Goal: Browse casually: Explore the website without a specific task or goal

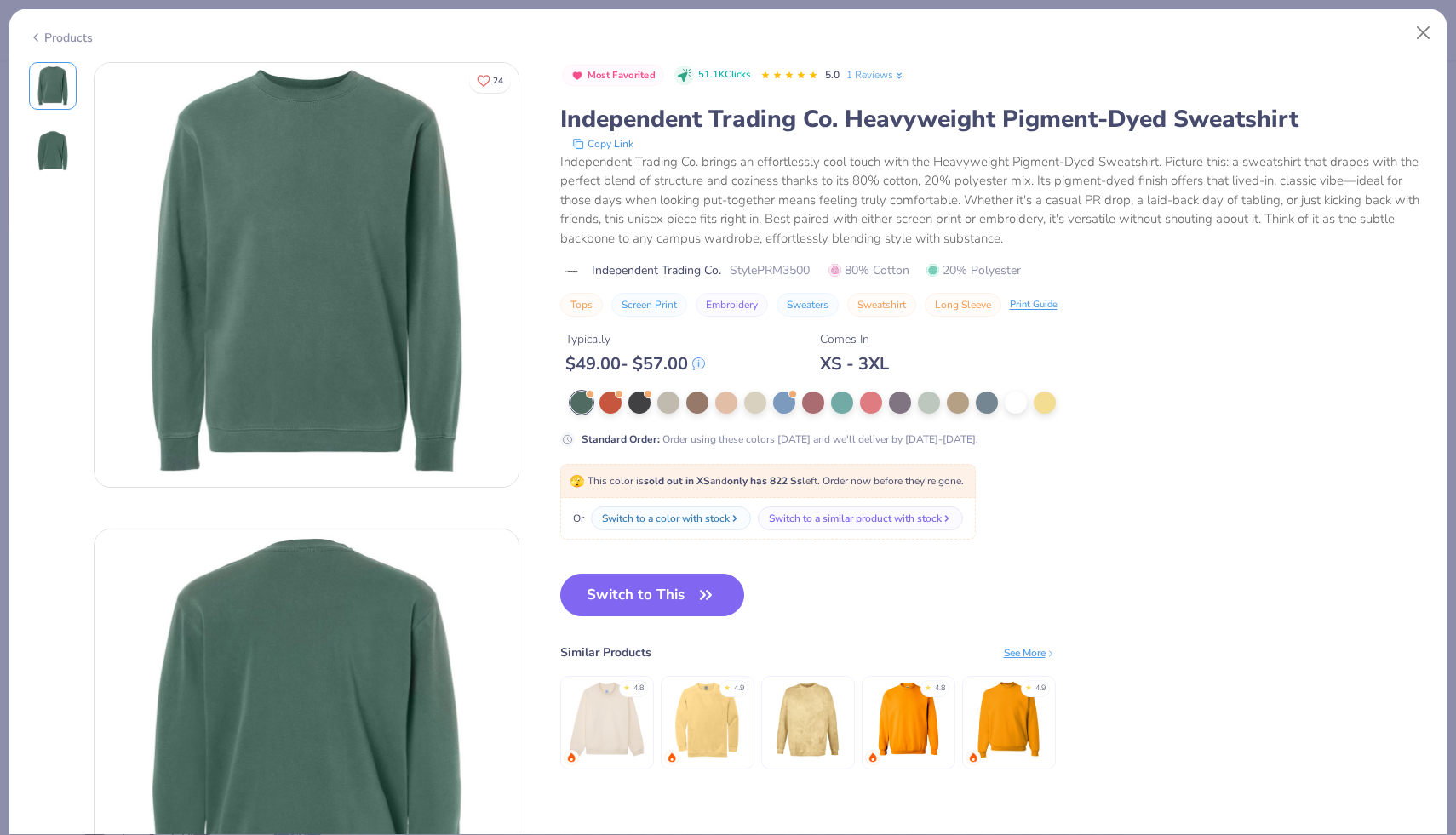
click at [65, 162] on img at bounding box center [53, 151] width 41 height 41
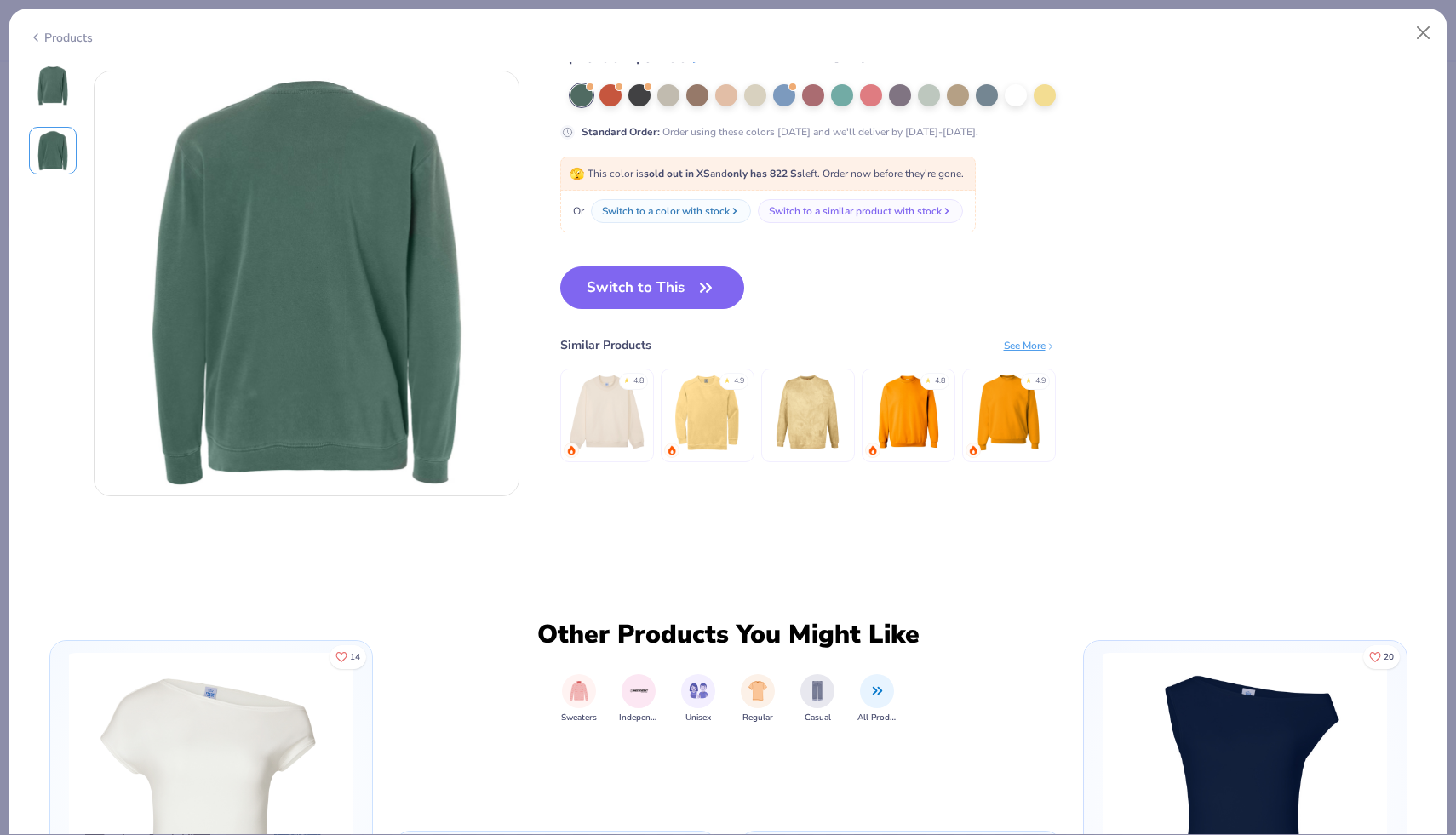
scroll to position [466, 0]
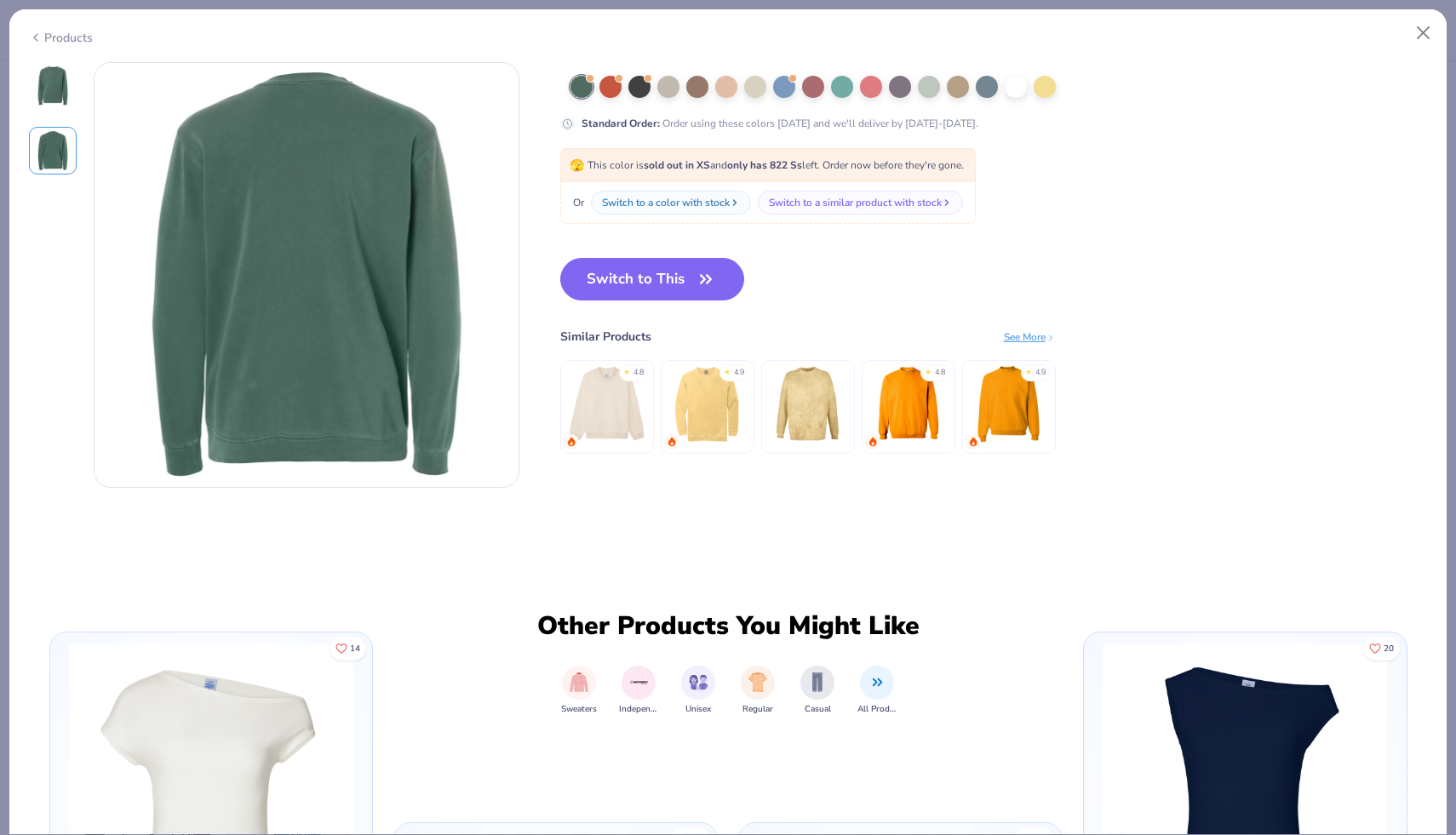
click at [54, 88] on img at bounding box center [53, 86] width 41 height 41
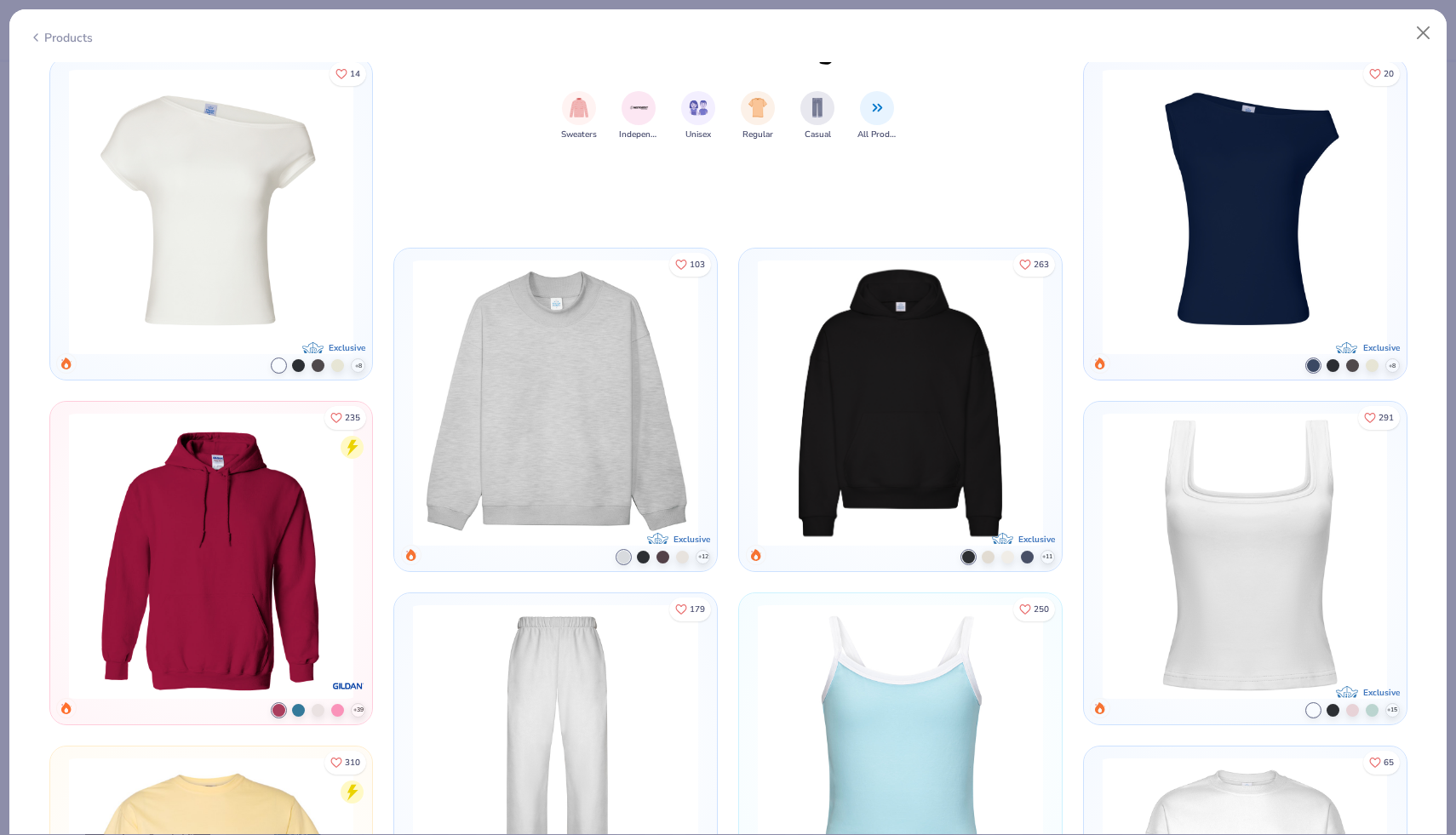
scroll to position [1119, 0]
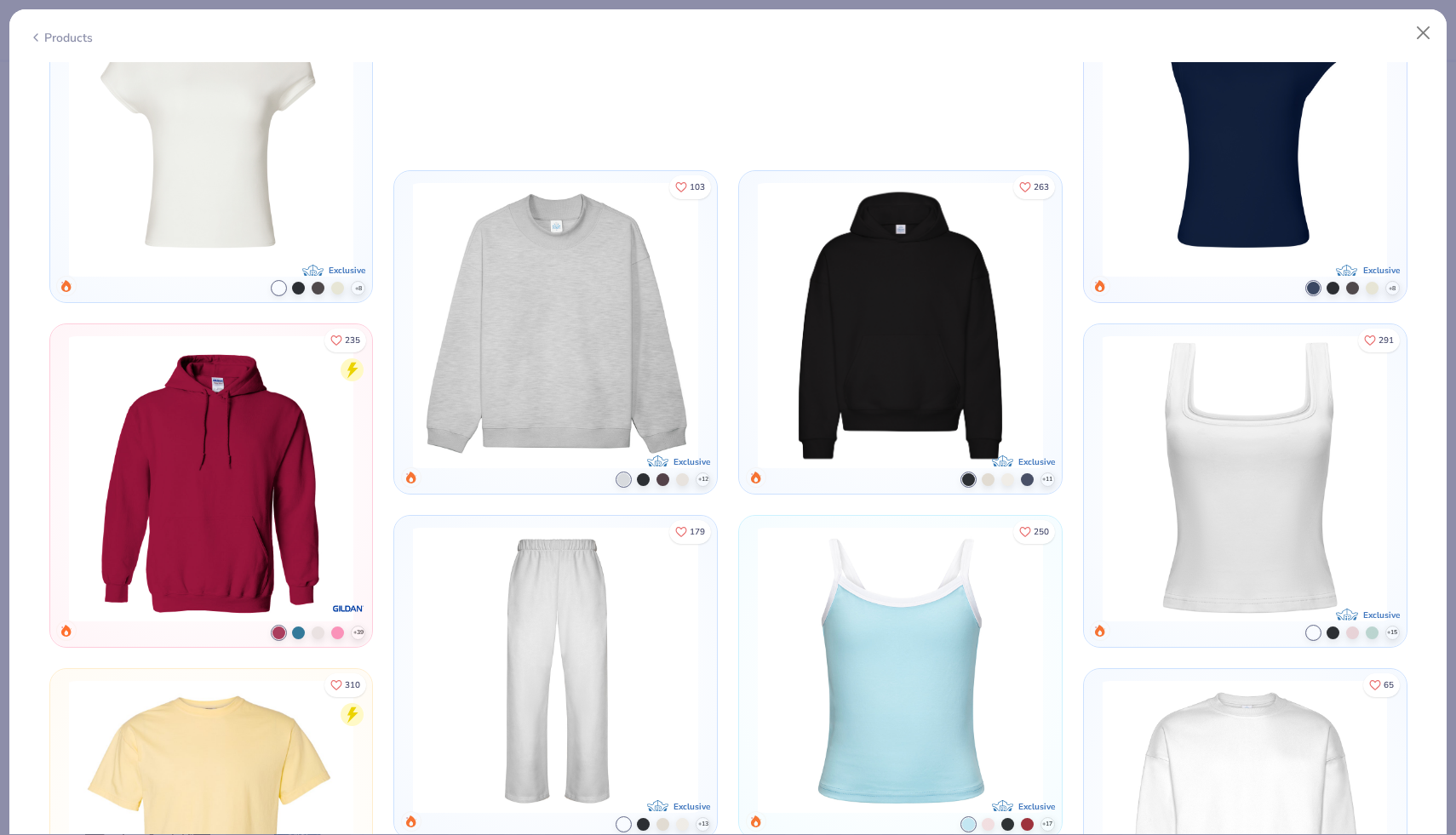
click at [889, 316] on img at bounding box center [900, 325] width 306 height 285
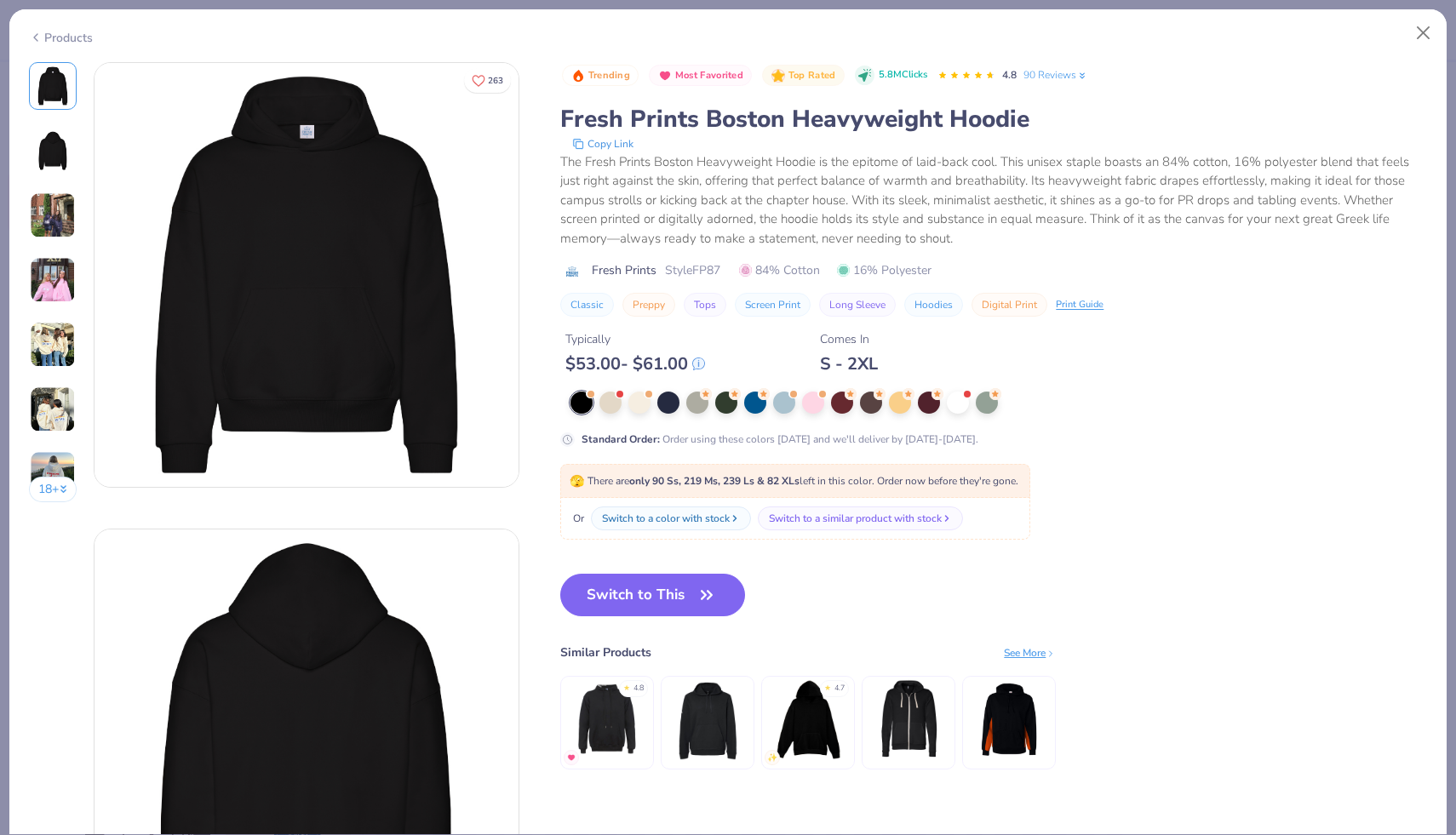
click at [74, 292] on img at bounding box center [53, 280] width 46 height 46
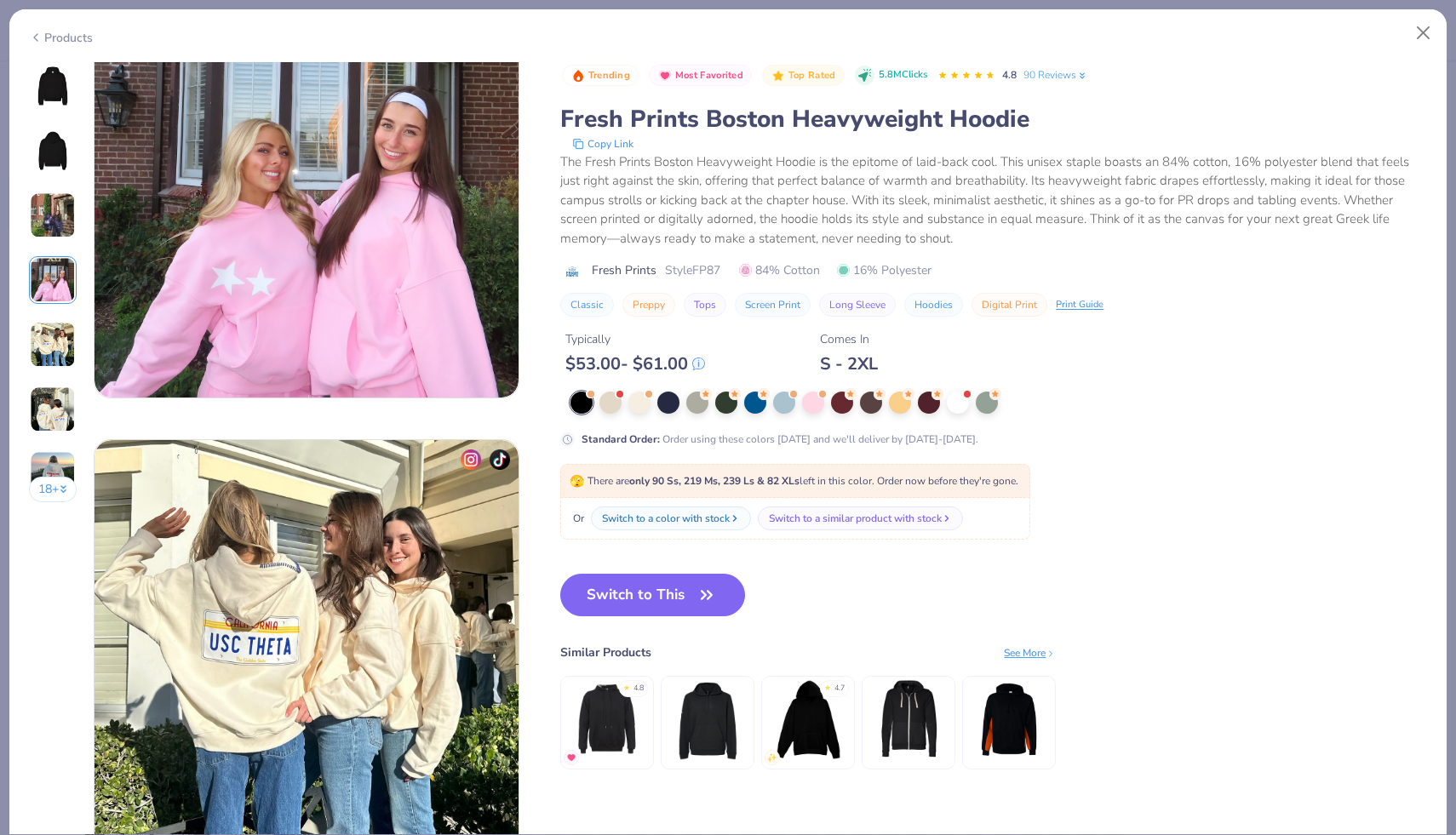
scroll to position [1520, 0]
